Goal: Task Accomplishment & Management: Use online tool/utility

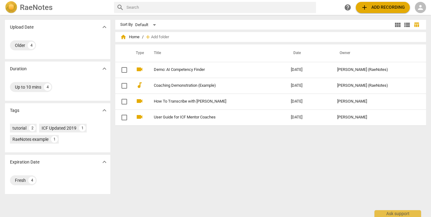
click at [402, 5] on span "add Add recording" at bounding box center [382, 7] width 44 height 7
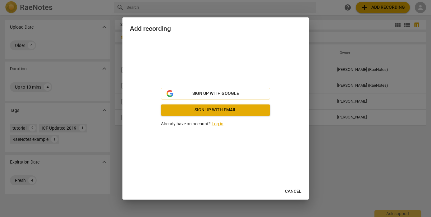
click at [215, 122] on link "Log in" at bounding box center [217, 123] width 12 height 5
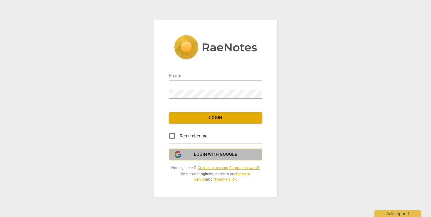
click at [202, 157] on span "Login with Google" at bounding box center [215, 154] width 43 height 6
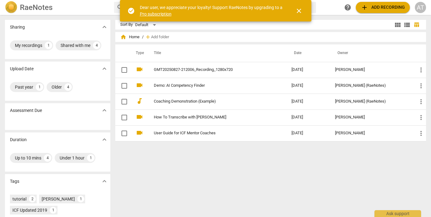
click at [296, 11] on span "close" at bounding box center [298, 10] width 7 height 7
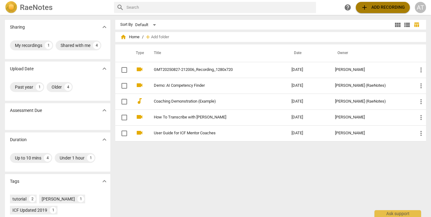
click at [392, 9] on span "add Add recording" at bounding box center [382, 7] width 44 height 7
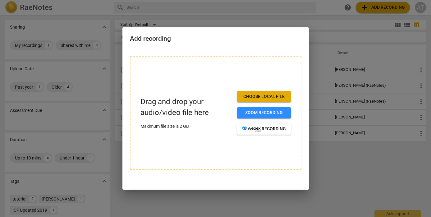
click at [252, 98] on span "Choose local file" at bounding box center [264, 96] width 44 height 6
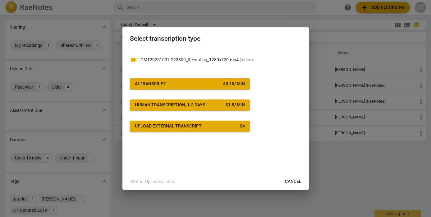
click at [214, 70] on div "videocam GMT20251007-223809_Recording_1280x720.mp4 ( video ) AI Transcript $ 0.…" at bounding box center [215, 89] width 171 height 83
click at [230, 60] on p "GMT20251007-223809_Recording_1280x720.mp4 ( video )" at bounding box center [220, 59] width 161 height 7
click at [214, 85] on span "AI Transcript $ 0.15 / min" at bounding box center [190, 84] width 110 height 6
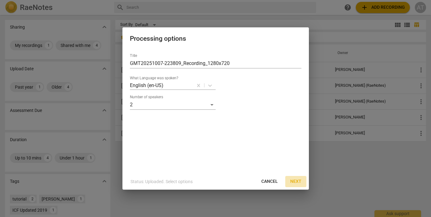
click at [295, 179] on span "Next" at bounding box center [295, 181] width 11 height 6
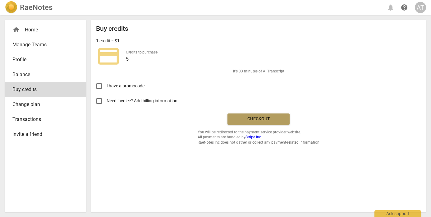
click at [252, 117] on span "Checkout" at bounding box center [258, 119] width 52 height 6
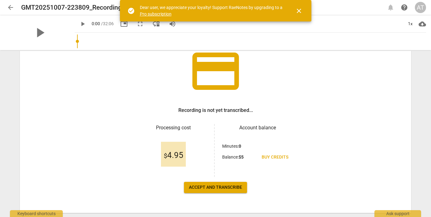
scroll to position [63, 0]
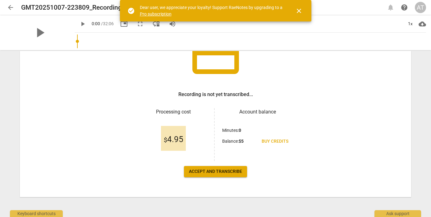
click at [235, 175] on button "Accept and transcribe" at bounding box center [215, 171] width 63 height 11
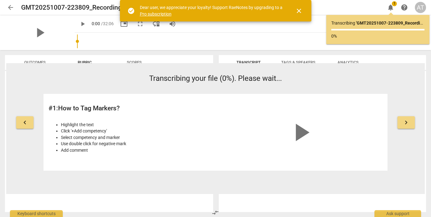
click at [300, 11] on span "close" at bounding box center [298, 10] width 7 height 7
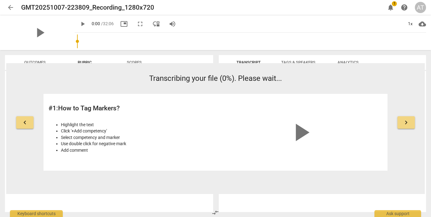
click at [10, 10] on span "arrow_back" at bounding box center [10, 7] width 7 height 7
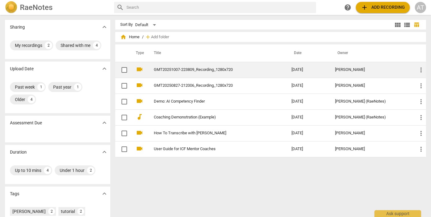
click at [182, 71] on link "GMT20251007-223809_Recording_1280x720" at bounding box center [211, 69] width 115 height 5
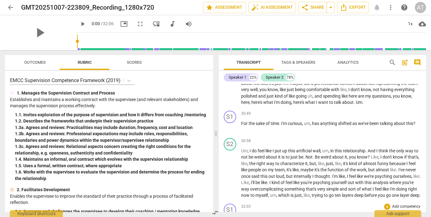
scroll to position [2711, 0]
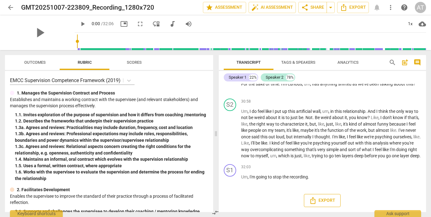
click at [323, 202] on span "Export" at bounding box center [322, 199] width 26 height 7
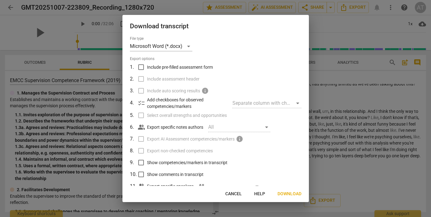
click at [238, 195] on span "Cancel" at bounding box center [233, 194] width 16 height 6
